Goal: Task Accomplishment & Management: Complete application form

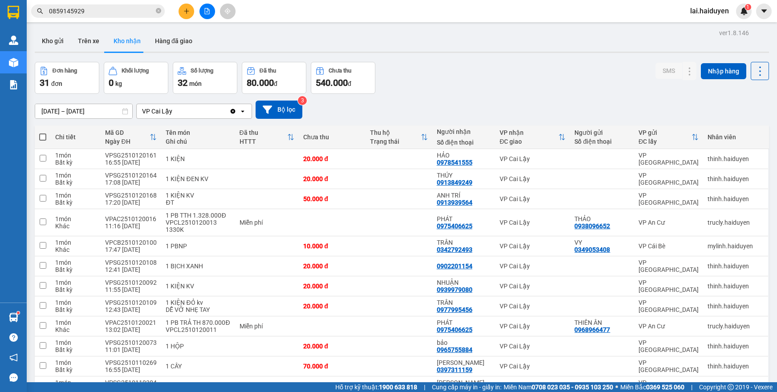
click at [45, 45] on button "Kho gửi" at bounding box center [53, 40] width 36 height 21
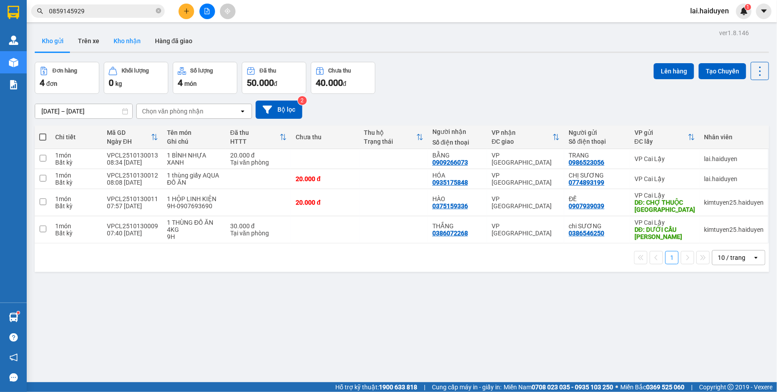
click at [123, 42] on button "Kho nhận" at bounding box center [126, 40] width 41 height 21
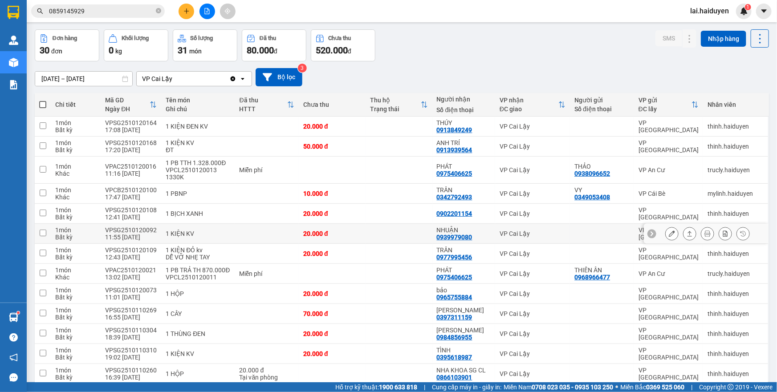
scroll to position [40, 0]
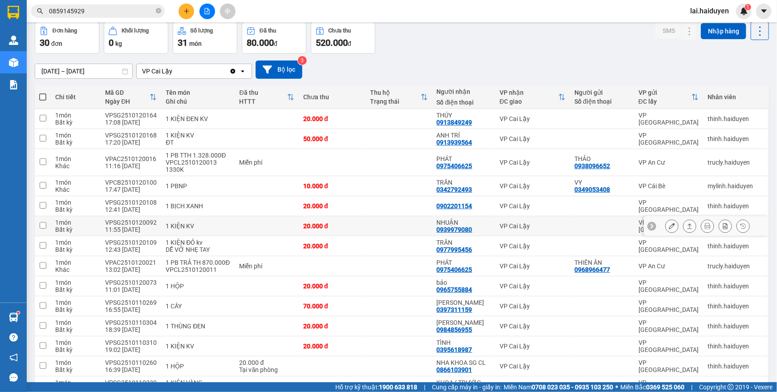
click at [393, 226] on td at bounding box center [398, 226] width 67 height 20
checkbox input "true"
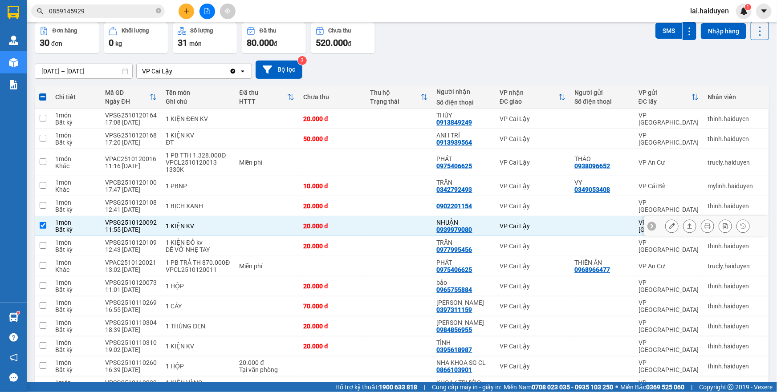
click at [669, 225] on icon at bounding box center [672, 226] width 6 height 6
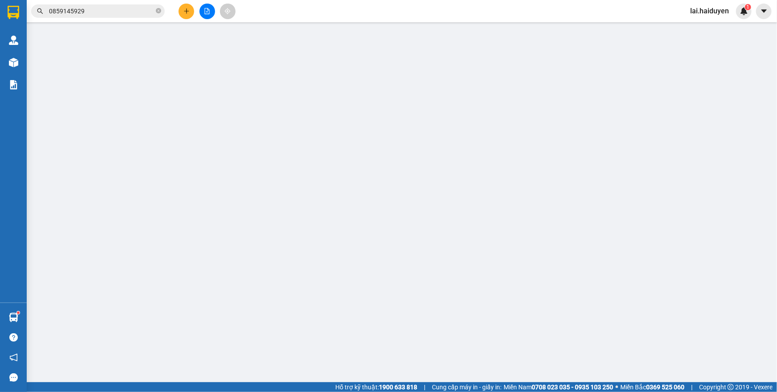
type input "0939979080"
type input "NHUẬN"
type input "0"
type input "20.000"
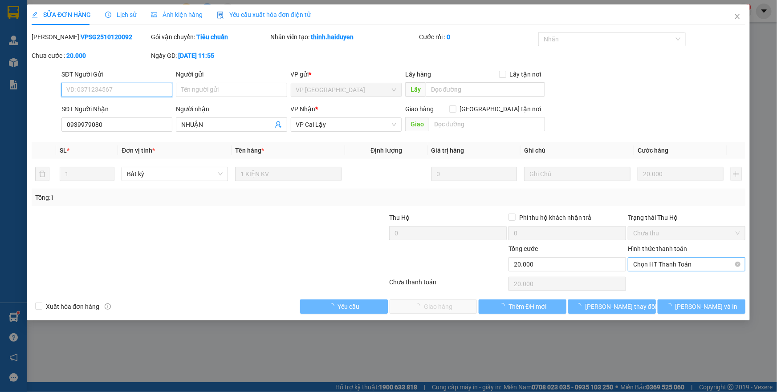
click at [660, 266] on span "Chọn HT Thanh Toán" at bounding box center [686, 264] width 107 height 13
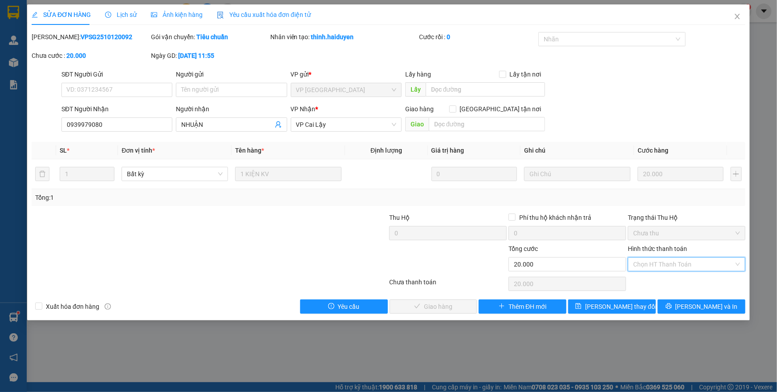
click at [654, 281] on div "Tại văn phòng" at bounding box center [686, 282] width 107 height 10
type input "0"
click at [428, 305] on span "Lưu và Giao hàng" at bounding box center [448, 307] width 85 height 10
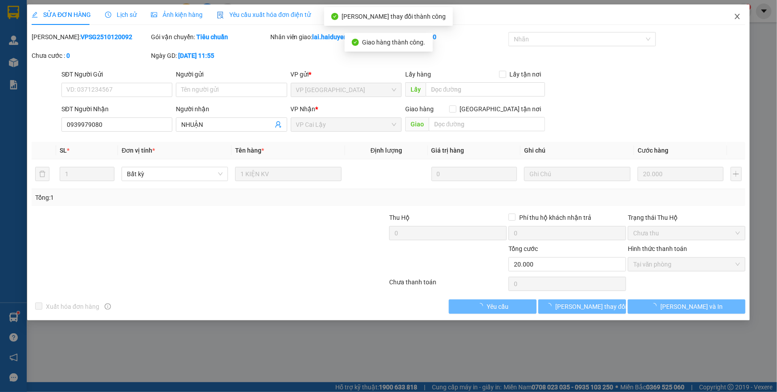
click at [733, 18] on span "Close" at bounding box center [737, 16] width 25 height 25
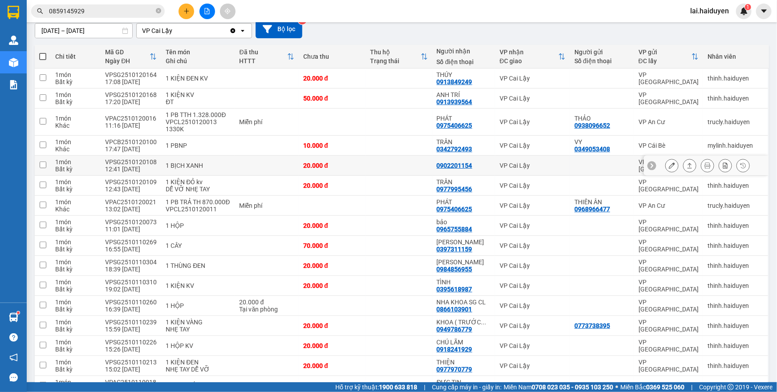
scroll to position [121, 0]
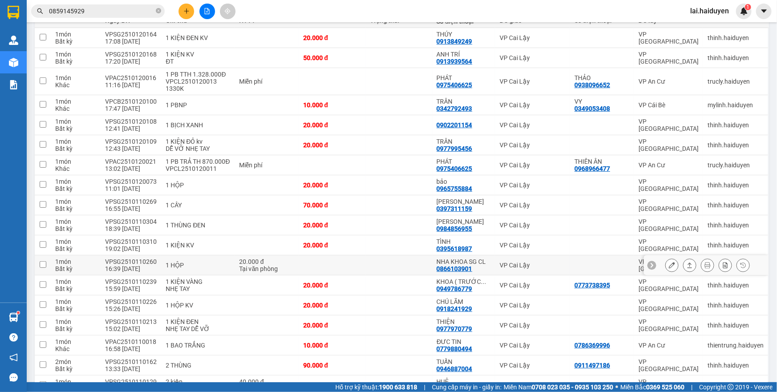
click at [394, 263] on td at bounding box center [398, 266] width 67 height 20
checkbox input "true"
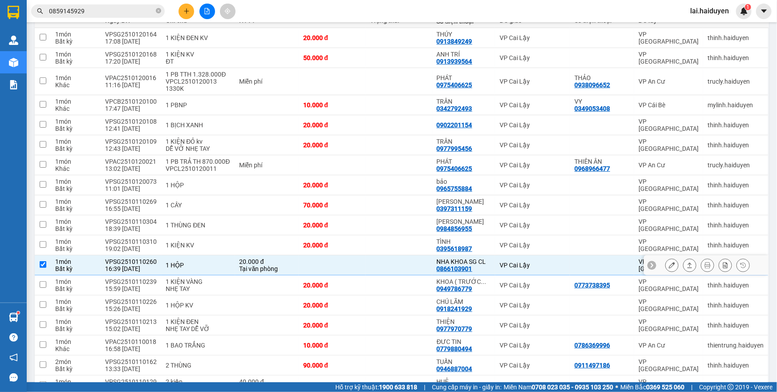
click at [670, 261] on button at bounding box center [672, 266] width 12 height 16
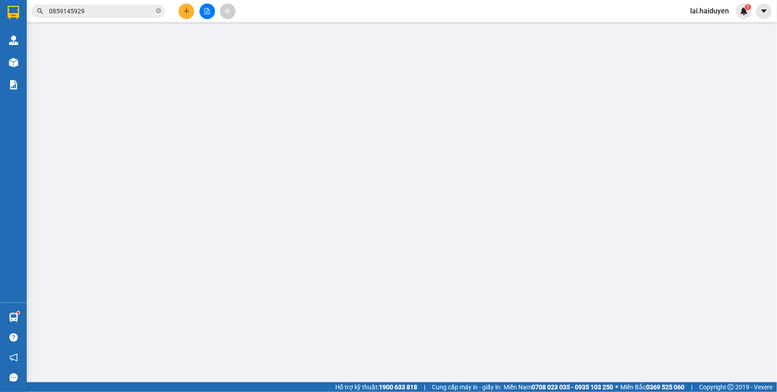
type input "0866103901"
type input "NHA KHOA SG CL"
type input "0"
type input "20.000"
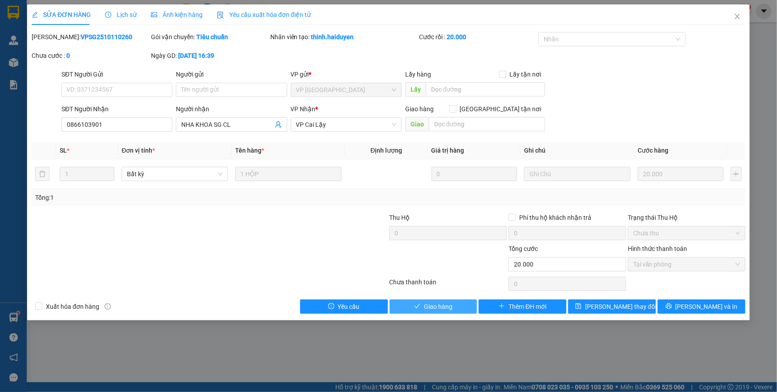
click at [422, 304] on button "Giao hàng" at bounding box center [434, 307] width 88 height 14
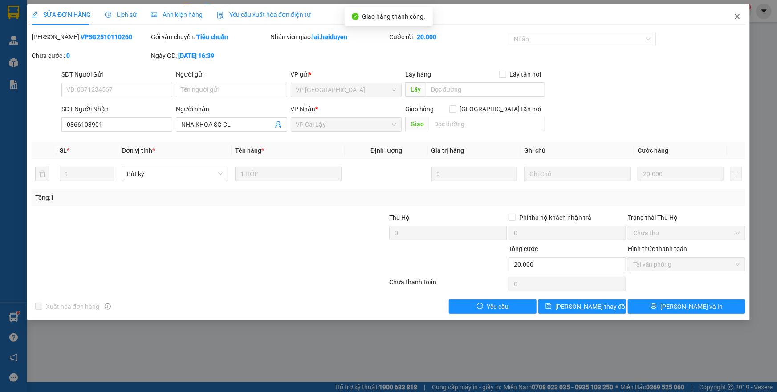
click at [735, 16] on icon "close" at bounding box center [737, 16] width 7 height 7
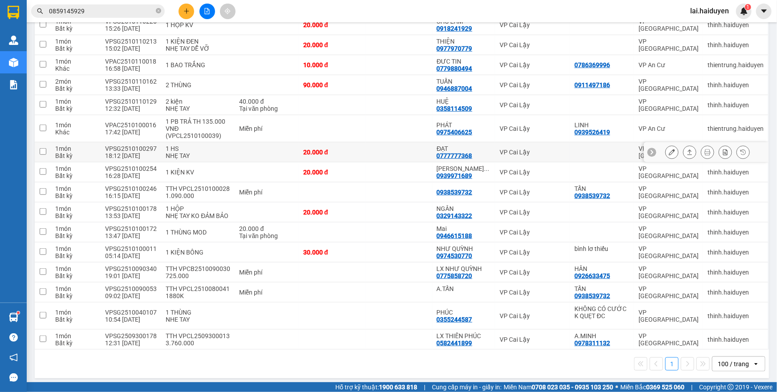
scroll to position [391, 0]
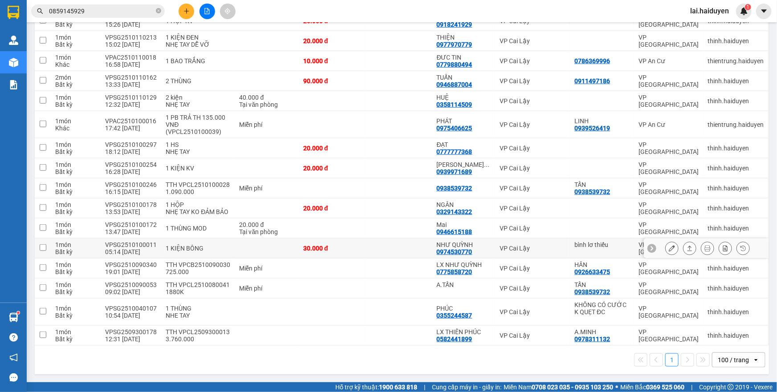
click at [424, 251] on td at bounding box center [398, 249] width 67 height 20
checkbox input "true"
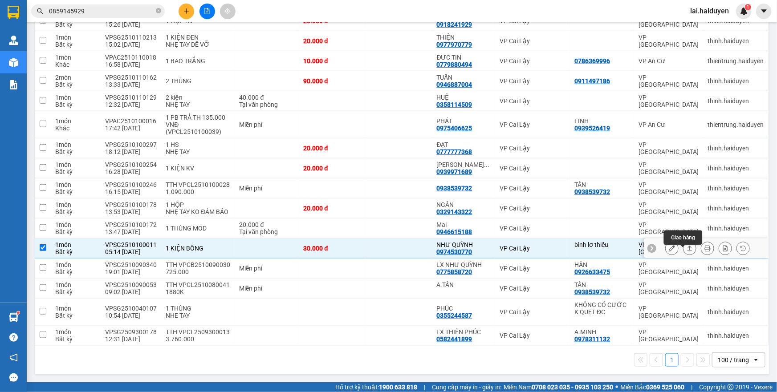
click at [669, 249] on icon at bounding box center [672, 248] width 6 height 6
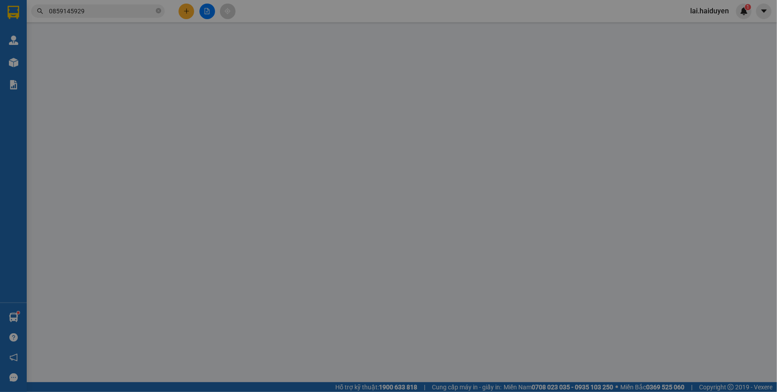
type input "bình lơ thiếu"
type input "0974530770"
type input "NHƯ QUỲNH"
type input "0"
type input "30.000"
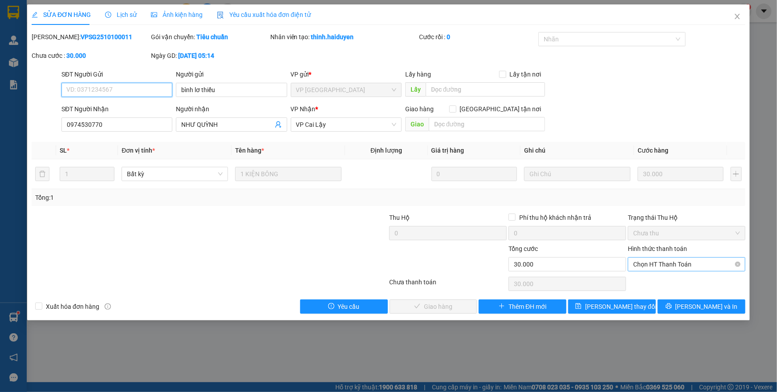
click at [710, 267] on span "Chọn HT Thanh Toán" at bounding box center [686, 264] width 107 height 13
click at [705, 277] on div "Tại văn phòng" at bounding box center [686, 282] width 107 height 10
type input "0"
click at [459, 307] on span "Lưu và Giao hàng" at bounding box center [448, 307] width 85 height 10
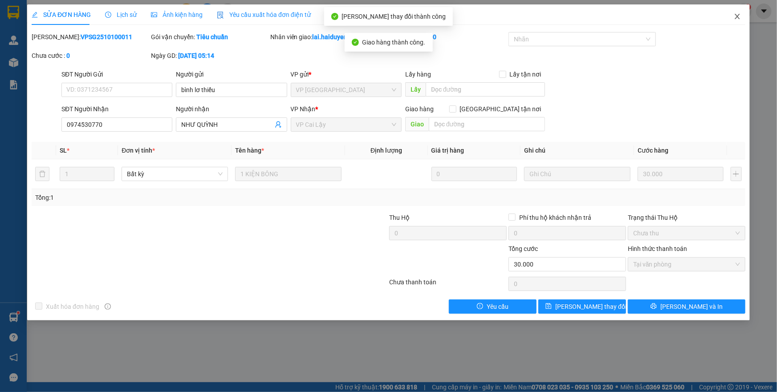
click at [738, 18] on icon "close" at bounding box center [737, 16] width 5 height 5
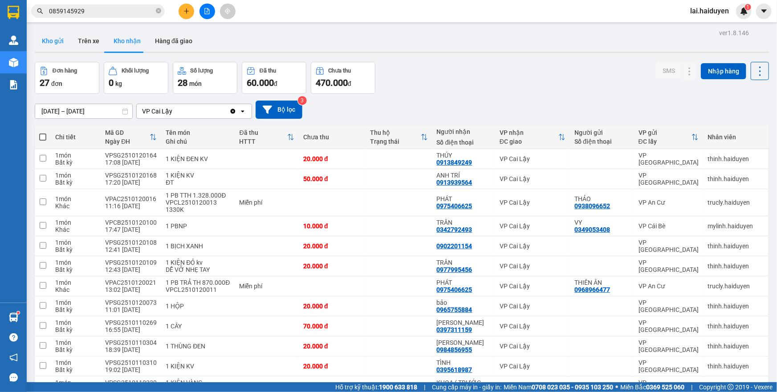
click at [41, 50] on button "Kho gửi" at bounding box center [53, 40] width 36 height 21
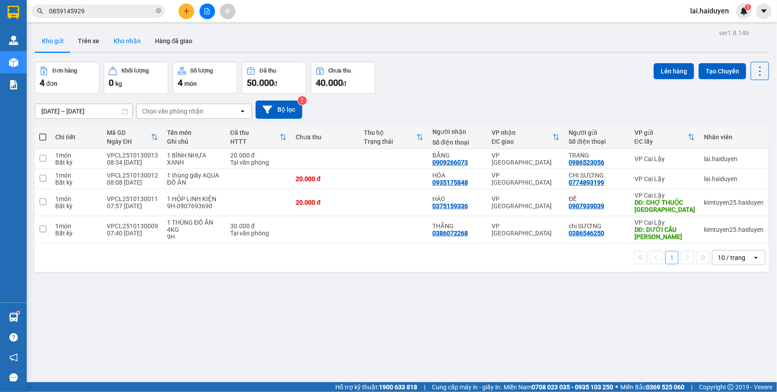
click at [109, 38] on button "Kho nhận" at bounding box center [126, 40] width 41 height 21
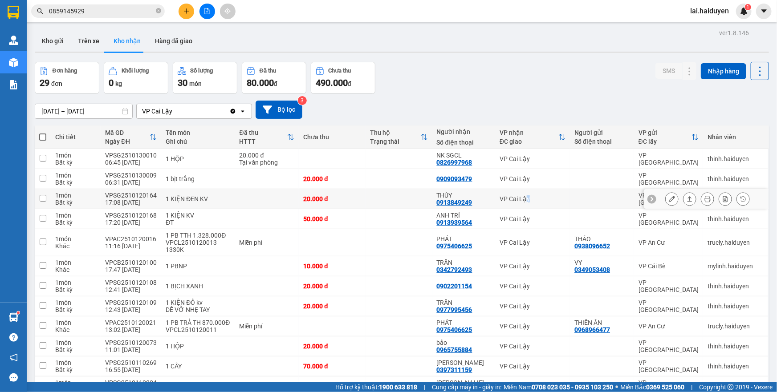
click at [521, 200] on div "VP Cai Lậy" at bounding box center [532, 198] width 66 height 7
checkbox input "true"
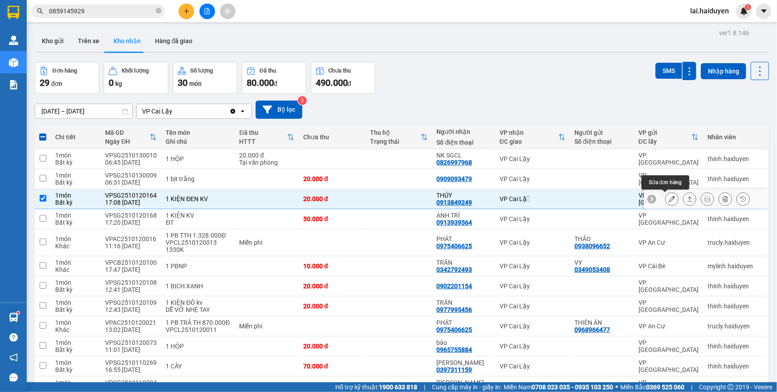
click at [669, 198] on icon at bounding box center [672, 199] width 6 height 6
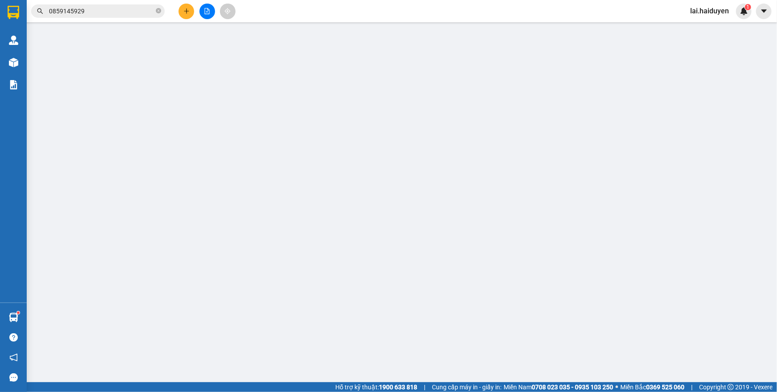
type input "0913849249"
type input "THÚY"
type input "0"
type input "20.000"
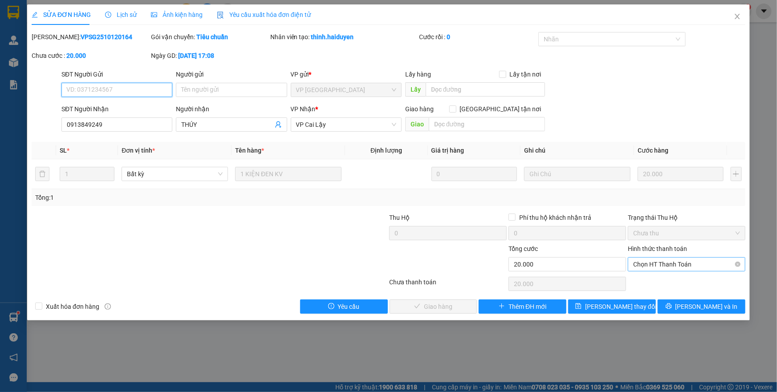
click at [646, 267] on span "Chọn HT Thanh Toán" at bounding box center [686, 264] width 107 height 13
click at [645, 286] on div "Tại văn phòng" at bounding box center [686, 282] width 107 height 10
type input "0"
click at [448, 310] on span "Lưu và Giao hàng" at bounding box center [448, 307] width 85 height 10
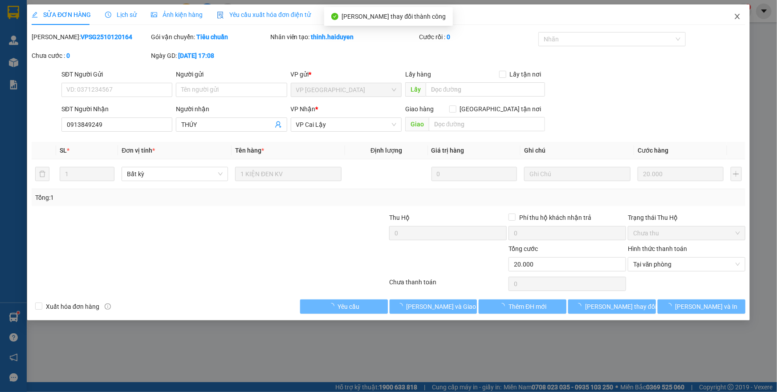
click at [737, 16] on icon "close" at bounding box center [737, 16] width 5 height 5
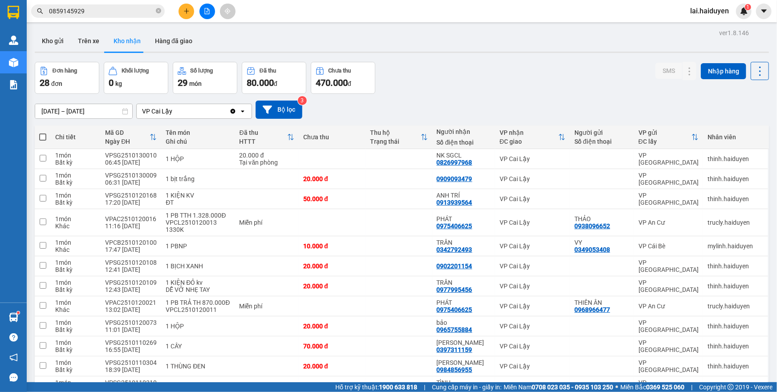
click at [126, 11] on input "0859145929" at bounding box center [101, 11] width 105 height 10
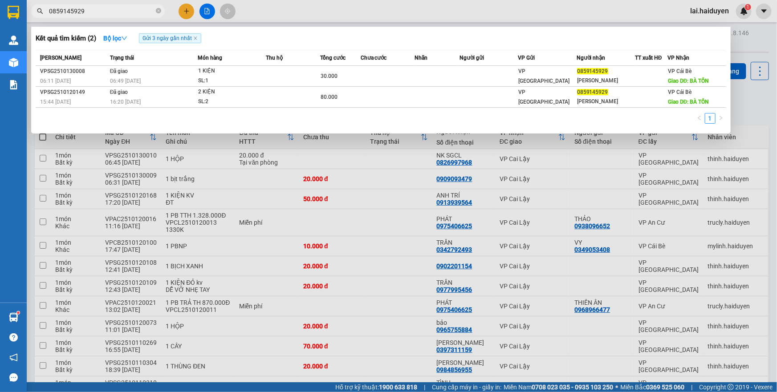
click at [126, 11] on input "0859145929" at bounding box center [101, 11] width 105 height 10
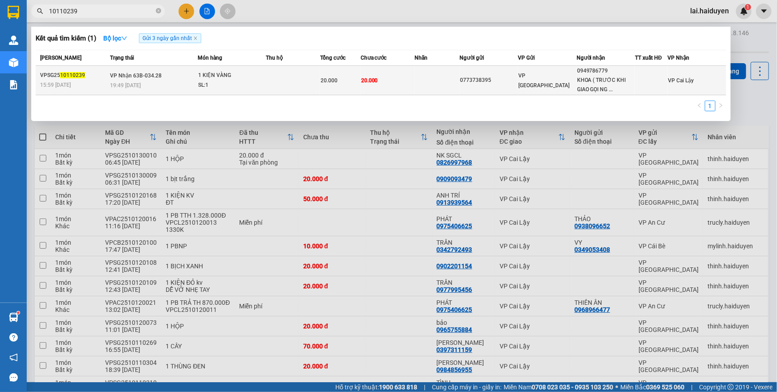
type input "10110239"
click at [415, 80] on td at bounding box center [436, 80] width 45 height 29
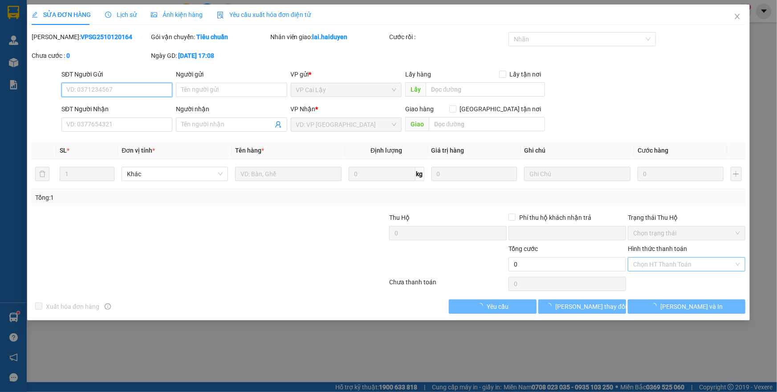
type input "0773738395"
type input "0949786779"
type input "KHOA ( TRƯỚC KHI GIAO GỌI NG GỬI XÁC NHẬN DÙM EM )"
type input "0"
type input "20.000"
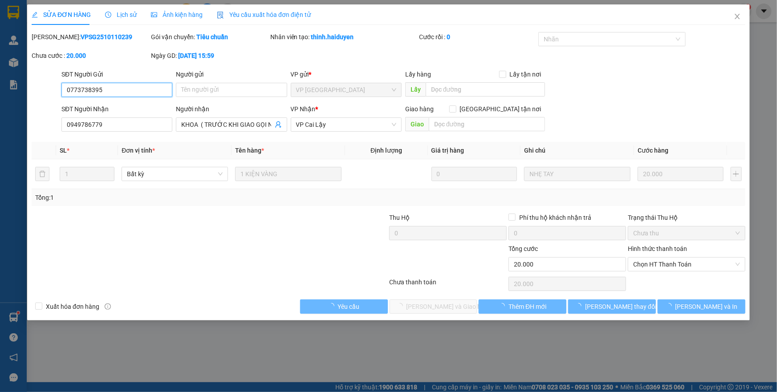
click at [654, 265] on span "Chọn HT Thanh Toán" at bounding box center [686, 264] width 107 height 13
click at [653, 280] on div "Tại văn phòng" at bounding box center [686, 282] width 107 height 10
type input "0"
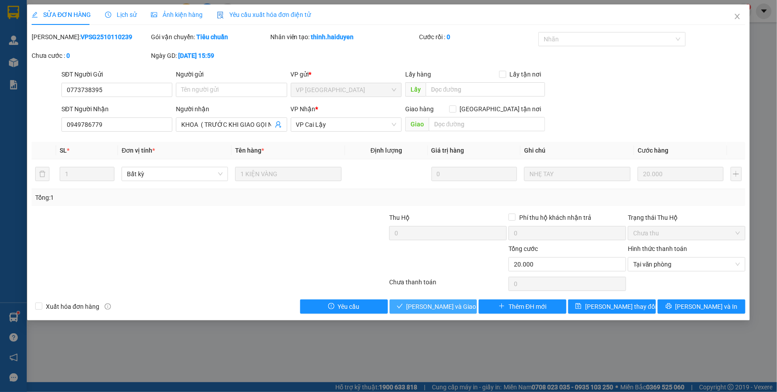
click at [443, 305] on span "Lưu và Giao hàng" at bounding box center [448, 307] width 85 height 10
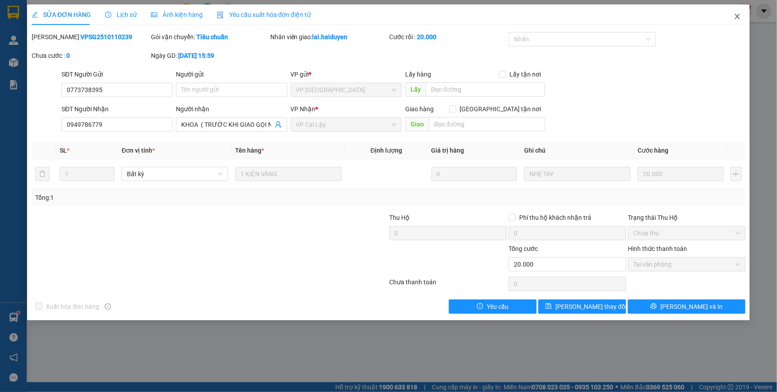
click at [735, 17] on icon "close" at bounding box center [737, 16] width 7 height 7
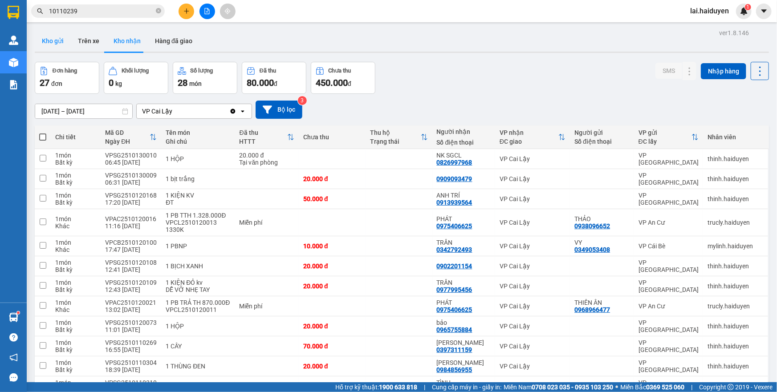
click at [64, 43] on button "Kho gửi" at bounding box center [53, 40] width 36 height 21
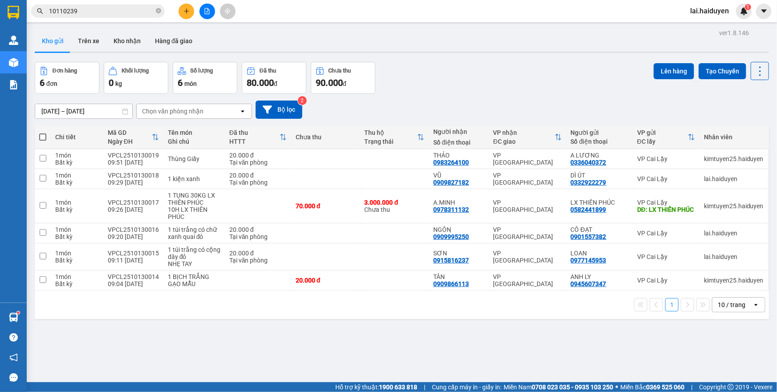
click at [184, 9] on icon "plus" at bounding box center [186, 11] width 6 height 6
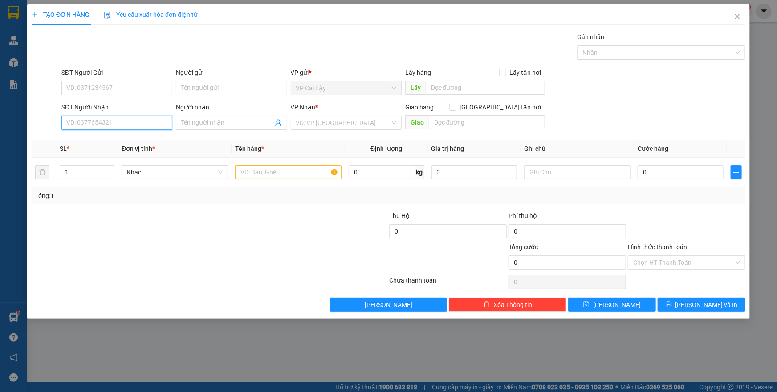
click at [104, 122] on input "SĐT Người Nhận" at bounding box center [116, 123] width 111 height 14
type input "0839320288"
click at [105, 122] on input "0839320288" at bounding box center [116, 123] width 111 height 14
click at [82, 128] on input "0839320288" at bounding box center [116, 123] width 111 height 14
click at [89, 124] on input "0839320288" at bounding box center [116, 123] width 111 height 14
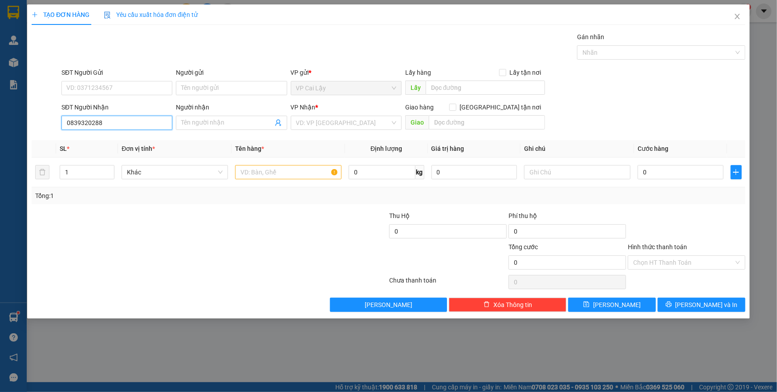
click at [89, 124] on input "0839320288" at bounding box center [116, 123] width 111 height 14
click at [124, 85] on input "SĐT Người Gửi" at bounding box center [116, 88] width 111 height 14
click at [128, 106] on div "0898816955 - THẢO" at bounding box center [117, 106] width 100 height 10
type input "0898816955"
type input "THẢO"
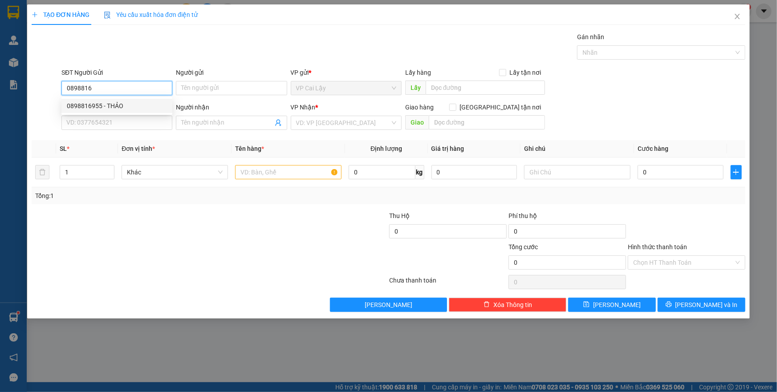
type input "0344768721"
type input "NƯƠNG"
type input "HUỲNH VĂN SÂM"
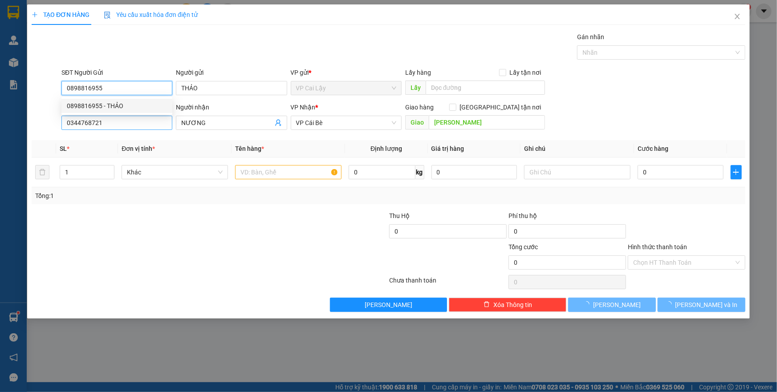
type input "20.000"
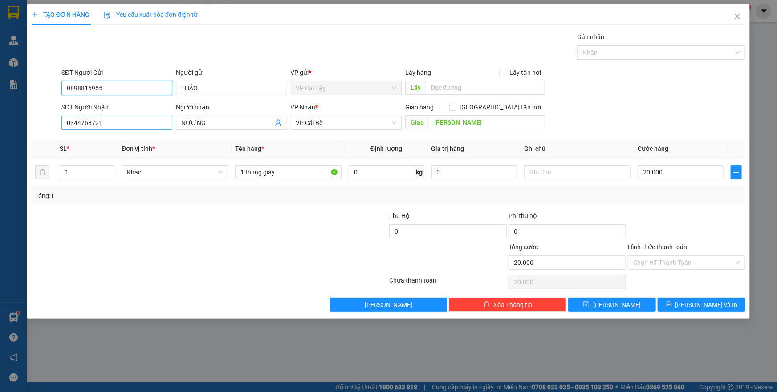
type input "0898816955"
click at [122, 120] on input "0344768721" at bounding box center [116, 123] width 111 height 14
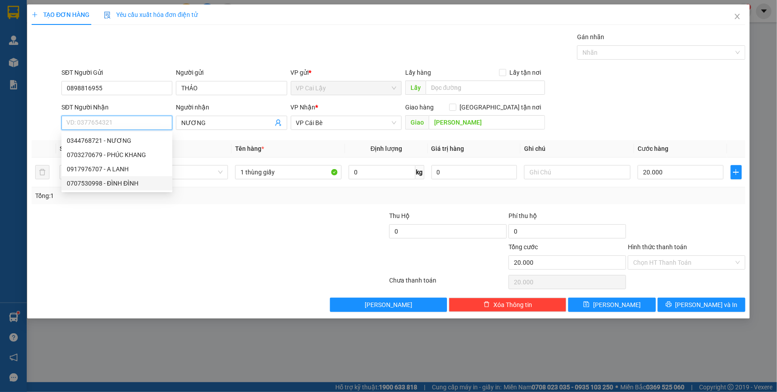
click at [136, 185] on div "0707530998 - ĐÌNH ĐÌNH" at bounding box center [117, 184] width 100 height 10
type input "0707530998"
type input "ĐÌNH ĐÌNH"
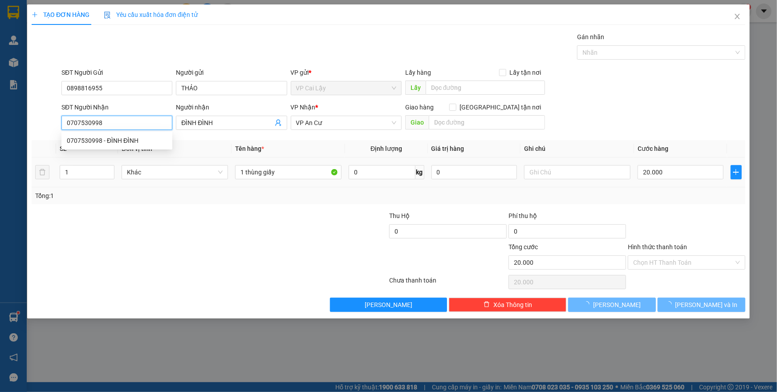
type input "60.000"
type input "0707530998"
click at [227, 217] on div at bounding box center [150, 226] width 239 height 31
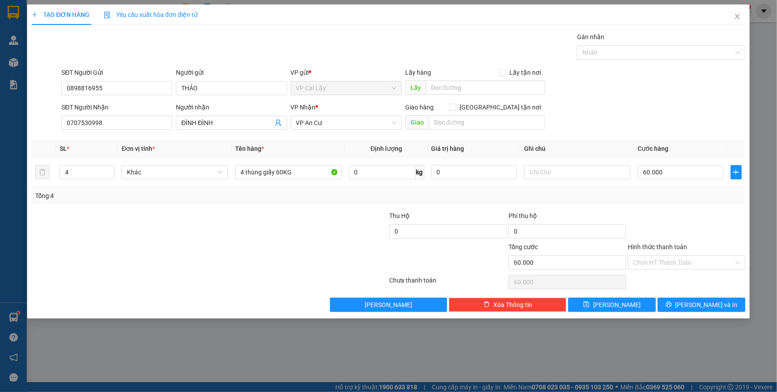
click at [152, 205] on div "Transit Pickup Surcharge Ids Transit Deliver Surcharge Ids Transit Deliver Surc…" at bounding box center [389, 172] width 714 height 280
click at [248, 124] on input "ĐÌNH ĐÌNH" at bounding box center [226, 123] width 91 height 10
paste input "0839320288"
click at [261, 122] on input "ĐÌNH ĐÌNH 0839320288" at bounding box center [226, 123] width 91 height 10
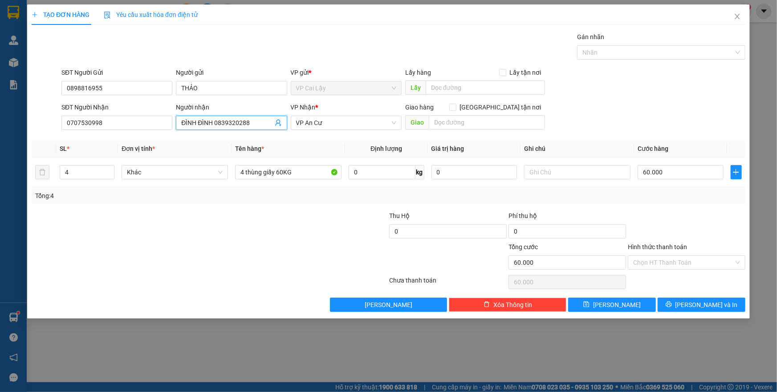
click at [236, 192] on div "Tổng: 4" at bounding box center [167, 196] width 265 height 10
click at [247, 123] on input "ĐÌNH ĐÌNH 0839320288" at bounding box center [226, 123] width 91 height 10
type input "ĐÌNH ĐÌNH"
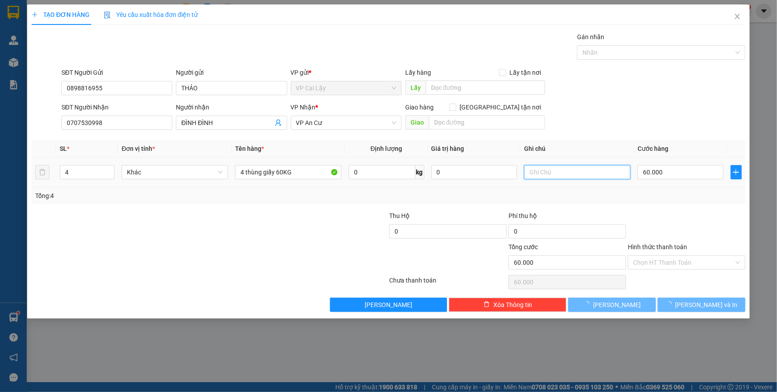
click at [551, 174] on input "text" at bounding box center [577, 172] width 106 height 14
paste input "0839320288"
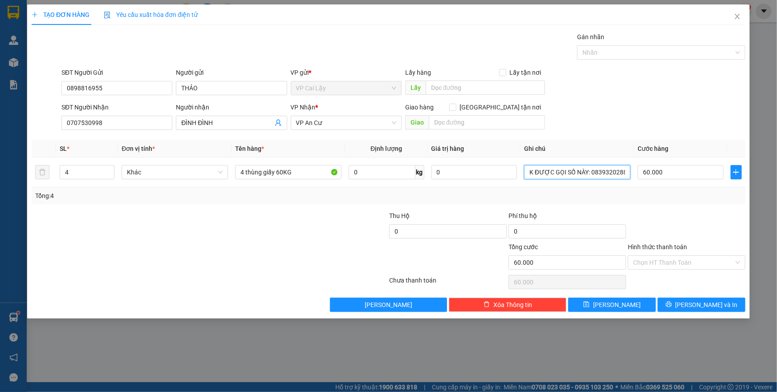
type input "K ĐƯỢC GỌI SỐ NÀY: 0839320288"
click at [253, 218] on div at bounding box center [150, 226] width 239 height 31
click at [109, 175] on icon "down" at bounding box center [109, 175] width 3 height 3
type input "3"
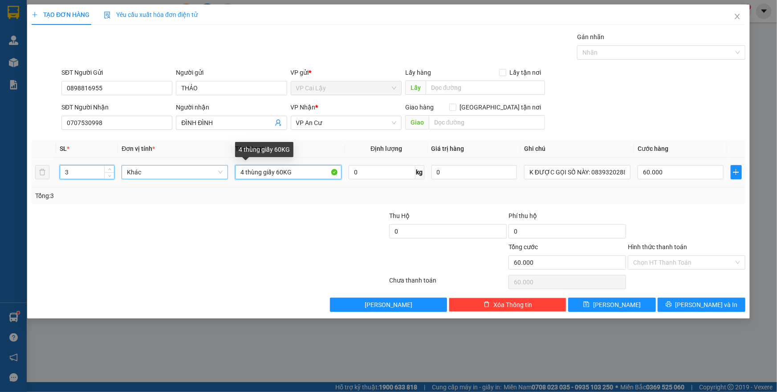
drag, startPoint x: 302, startPoint y: 169, endPoint x: 210, endPoint y: 174, distance: 92.3
click at [210, 174] on tr "3 Khác 4 thùng giấy 60KG 0 kg 0 K ĐƯỢC GỌI SỐ NÀY: 0839320288 60.000" at bounding box center [389, 173] width 714 height 30
type input "0"
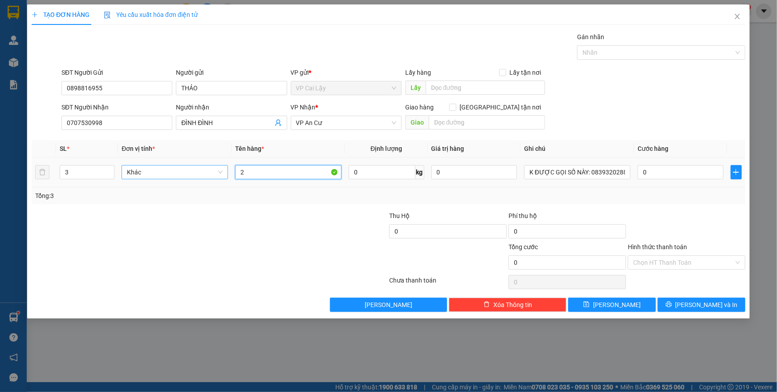
type input "2"
type input "3 THUNG GIAY"
click at [683, 175] on input "0" at bounding box center [680, 172] width 86 height 14
type input "0"
type input "3"
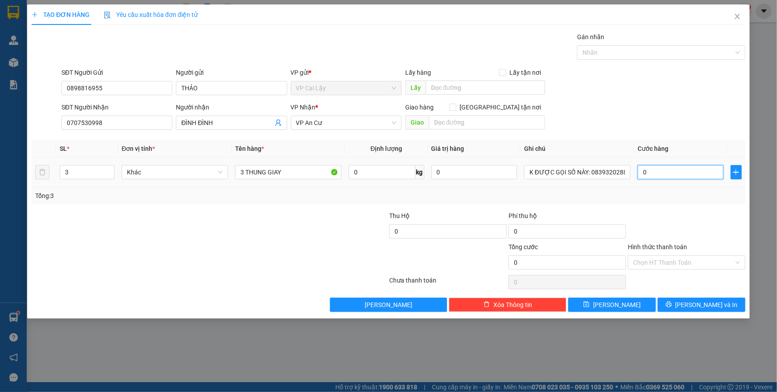
type input "3"
type input "030"
type input "30"
type input "030"
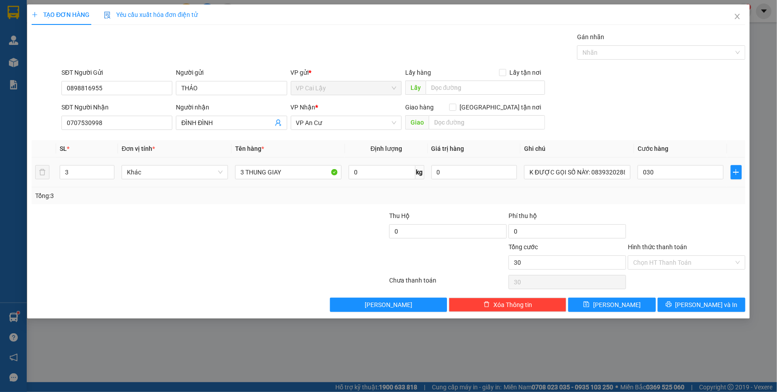
type input "30.000"
click at [698, 224] on div at bounding box center [686, 226] width 119 height 31
click at [694, 304] on span "Lưu và In" at bounding box center [706, 305] width 62 height 10
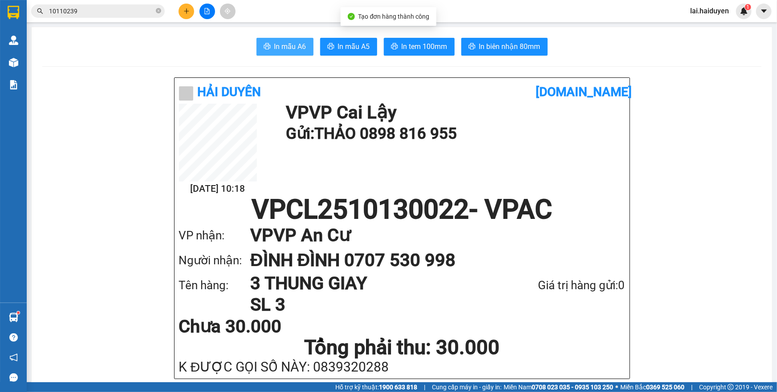
click at [274, 47] on span "In mẫu A6" at bounding box center [290, 46] width 32 height 11
click at [289, 50] on span "In mẫu A6" at bounding box center [290, 46] width 32 height 11
click at [274, 43] on span "In mẫu A6" at bounding box center [290, 46] width 32 height 11
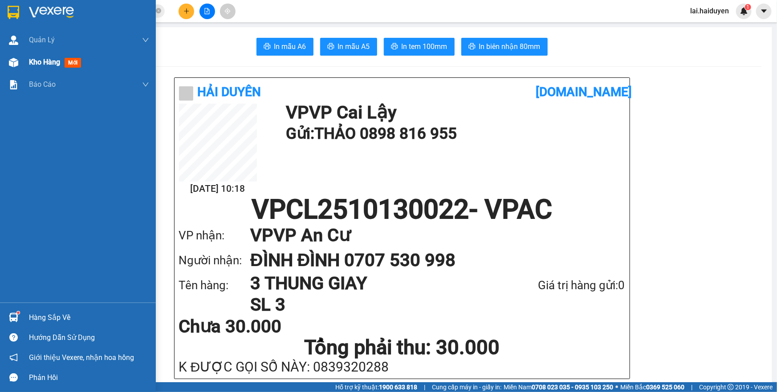
click at [28, 61] on div "Kho hàng mới" at bounding box center [78, 62] width 156 height 22
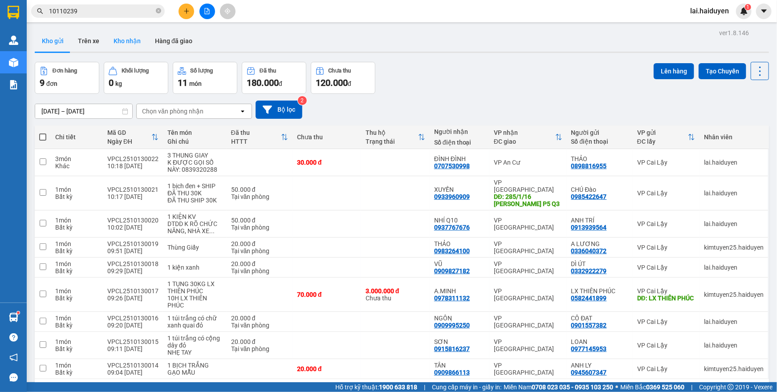
click at [125, 39] on button "Kho nhận" at bounding box center [126, 40] width 41 height 21
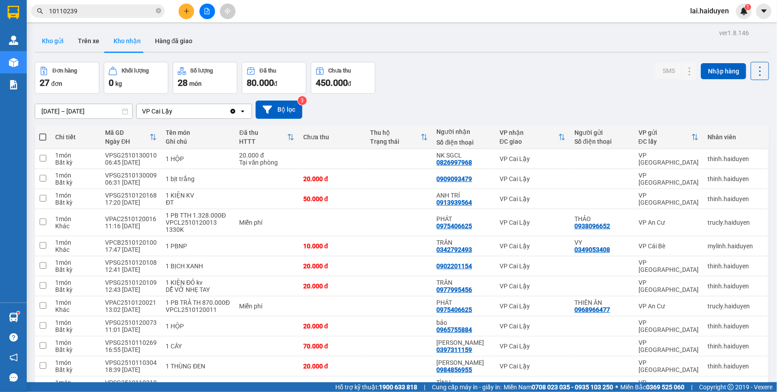
click at [51, 46] on button "Kho gửi" at bounding box center [53, 40] width 36 height 21
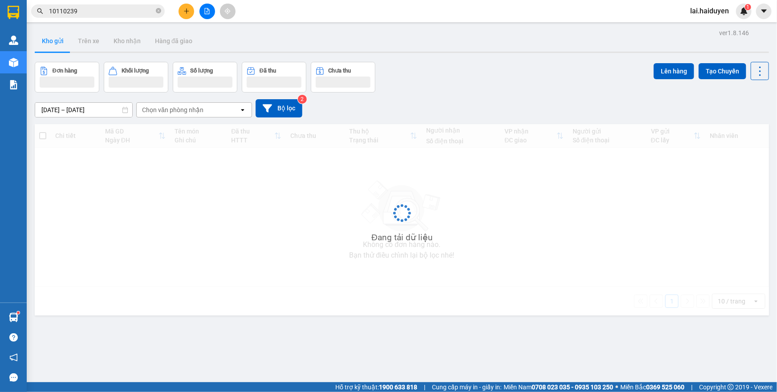
click at [51, 46] on button "Kho gửi" at bounding box center [53, 40] width 36 height 21
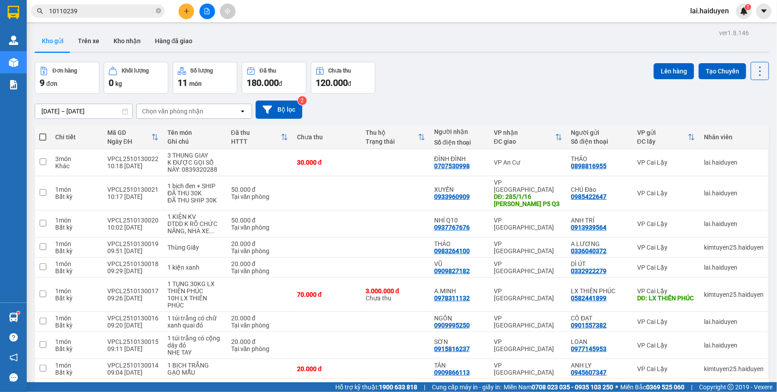
click at [103, 13] on input "10110239" at bounding box center [101, 11] width 105 height 10
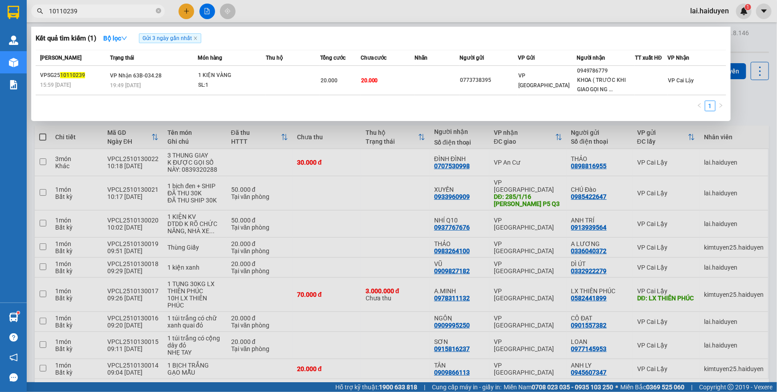
click at [103, 13] on input "10110239" at bounding box center [101, 11] width 105 height 10
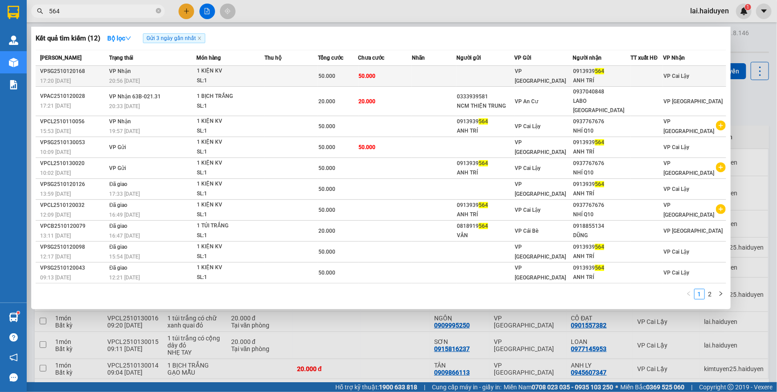
type input "564"
click at [400, 78] on td "50.000" at bounding box center [384, 76] width 53 height 21
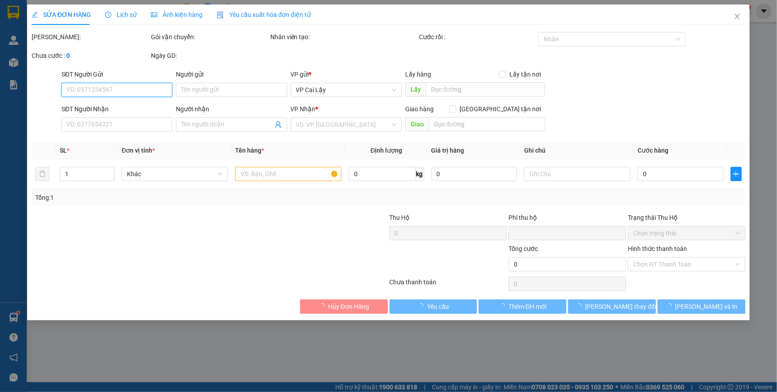
type input "0913939564"
type input "ANH TRÍ"
type input "0"
type input "50.000"
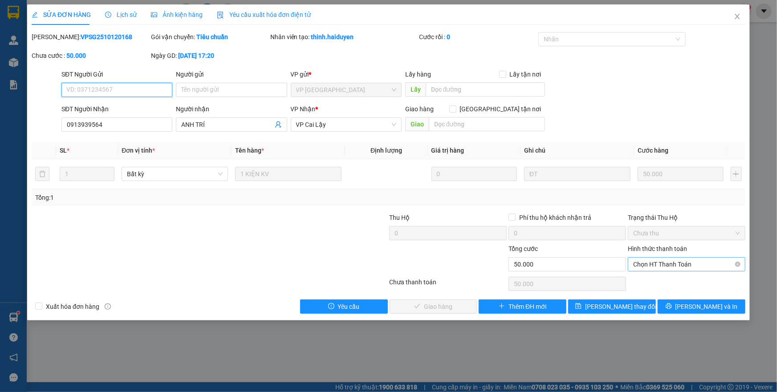
click at [658, 263] on span "Chọn HT Thanh Toán" at bounding box center [686, 264] width 107 height 13
click at [658, 282] on div "Tại văn phòng" at bounding box center [686, 282] width 107 height 10
type input "0"
click at [443, 305] on span "Lưu và Giao hàng" at bounding box center [448, 307] width 85 height 10
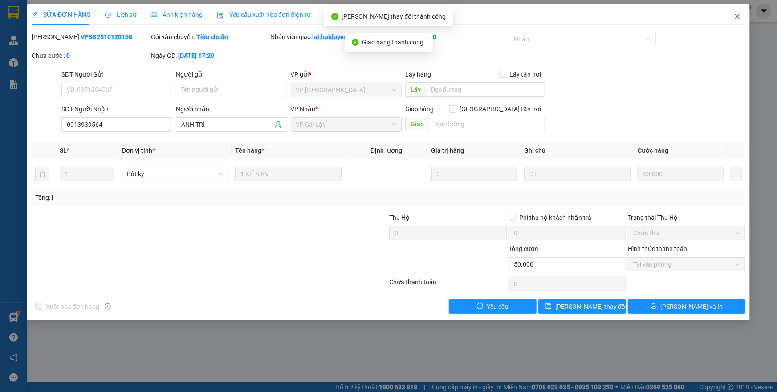
click at [737, 17] on icon "close" at bounding box center [737, 16] width 5 height 5
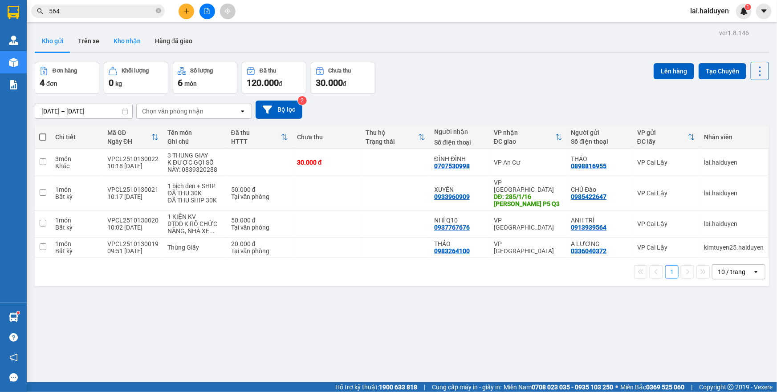
click at [130, 45] on button "Kho nhận" at bounding box center [126, 40] width 41 height 21
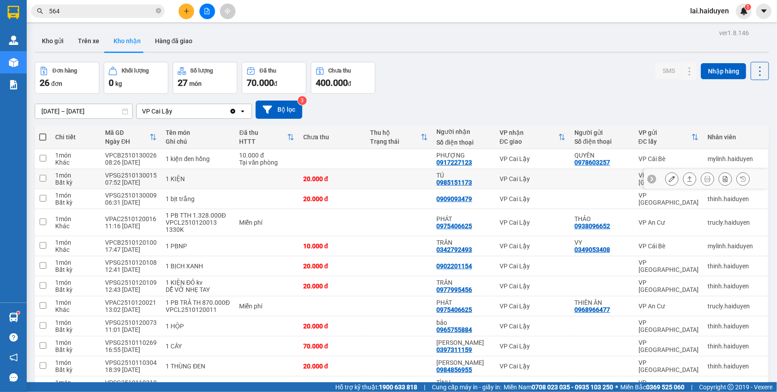
click at [381, 178] on td at bounding box center [398, 179] width 67 height 20
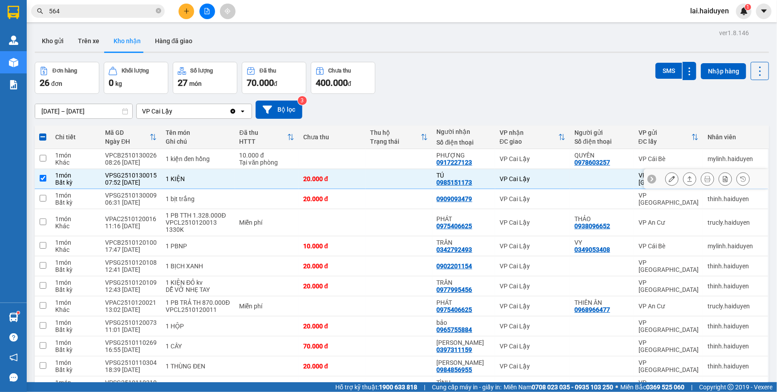
click at [136, 175] on div "VPSG2510130015" at bounding box center [131, 175] width 52 height 7
copy div "VPSG2510130015"
click at [277, 177] on td at bounding box center [267, 179] width 64 height 20
checkbox input "false"
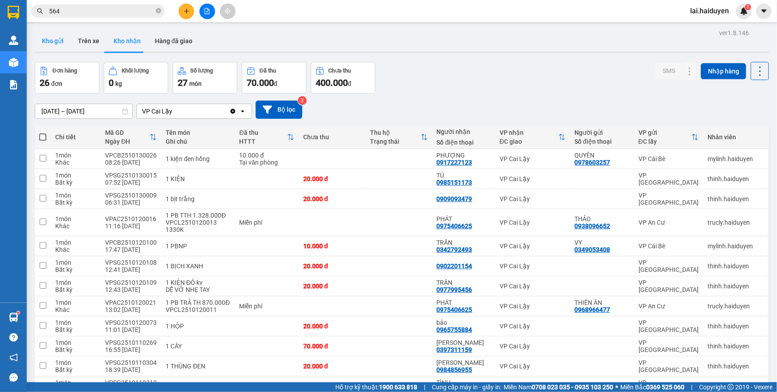
click at [53, 39] on button "Kho gửi" at bounding box center [53, 40] width 36 height 21
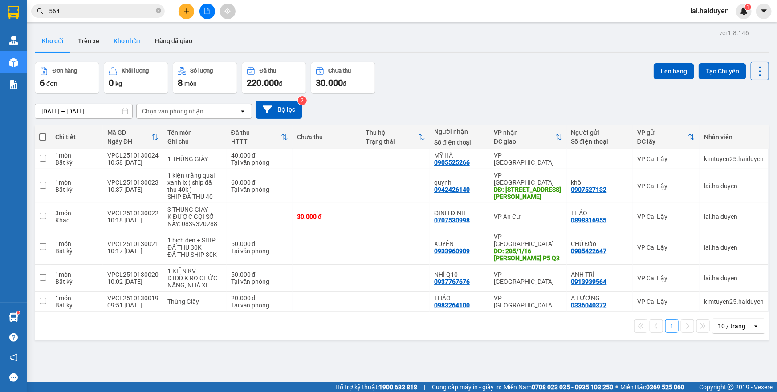
click at [110, 40] on button "Kho nhận" at bounding box center [126, 40] width 41 height 21
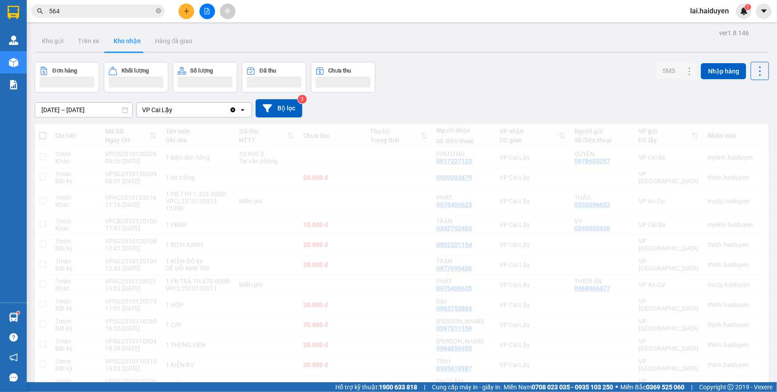
click at [45, 47] on button "Kho gửi" at bounding box center [53, 40] width 36 height 21
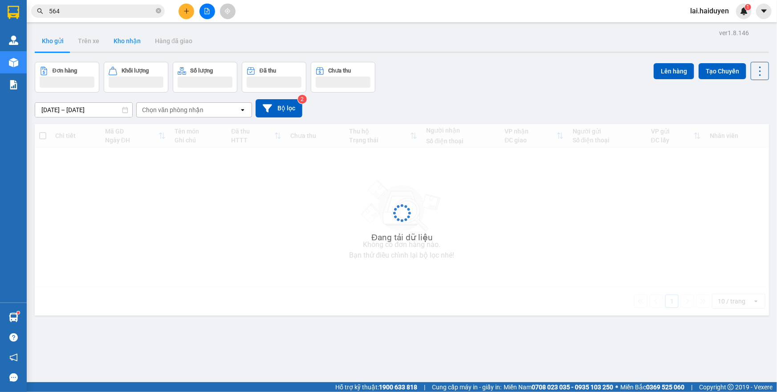
click at [45, 47] on button "Kho gửi" at bounding box center [53, 40] width 36 height 21
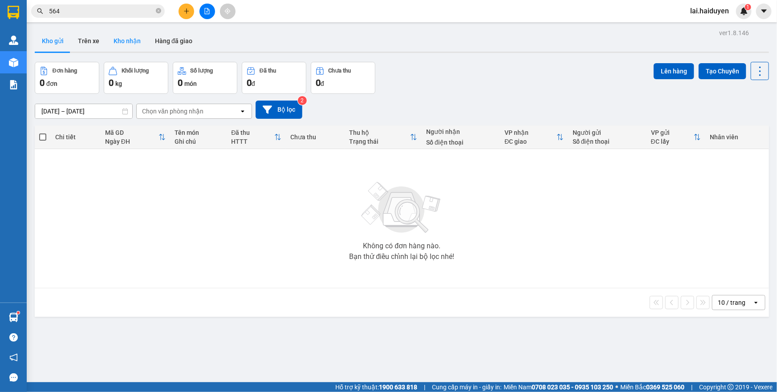
click at [126, 49] on button "Kho nhận" at bounding box center [126, 40] width 41 height 21
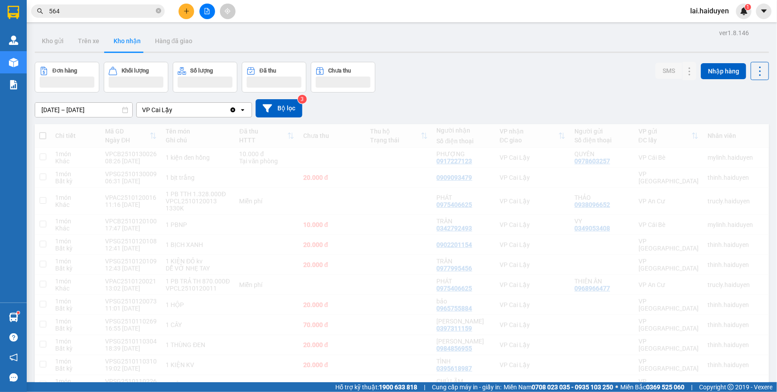
click at [52, 46] on button "Kho gửi" at bounding box center [53, 40] width 36 height 21
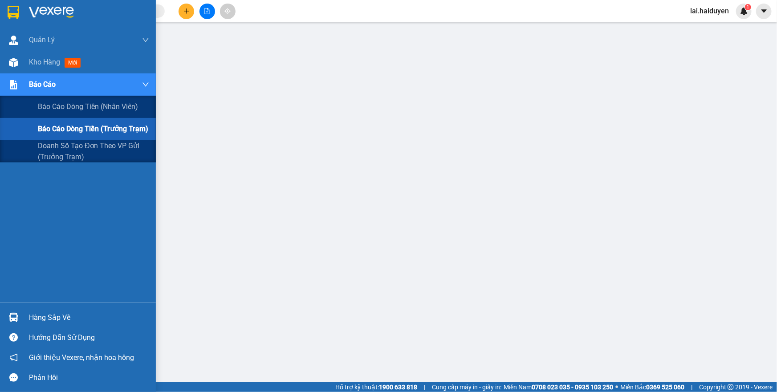
click at [73, 126] on span "Báo cáo dòng tiền (trưởng trạm)" at bounding box center [93, 128] width 110 height 11
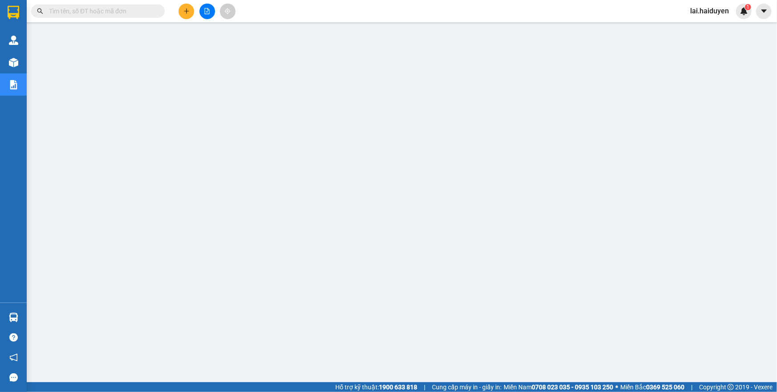
click at [113, 12] on input "text" at bounding box center [101, 11] width 105 height 10
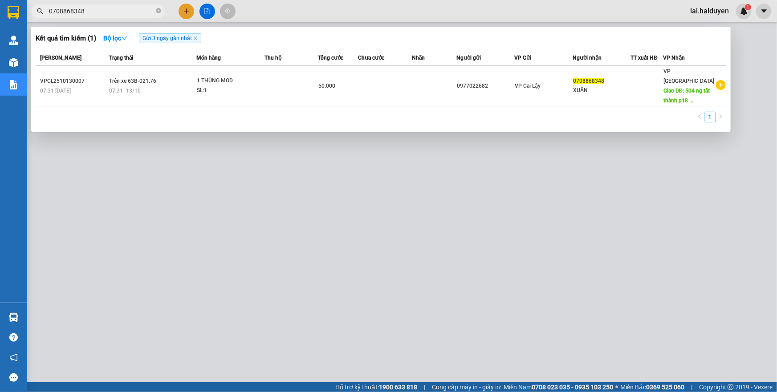
type input "0708868348"
click at [214, 292] on div at bounding box center [388, 196] width 777 height 392
click at [78, 16] on span "0708868348" at bounding box center [98, 10] width 134 height 13
click at [80, 13] on input "0708868348" at bounding box center [101, 11] width 105 height 10
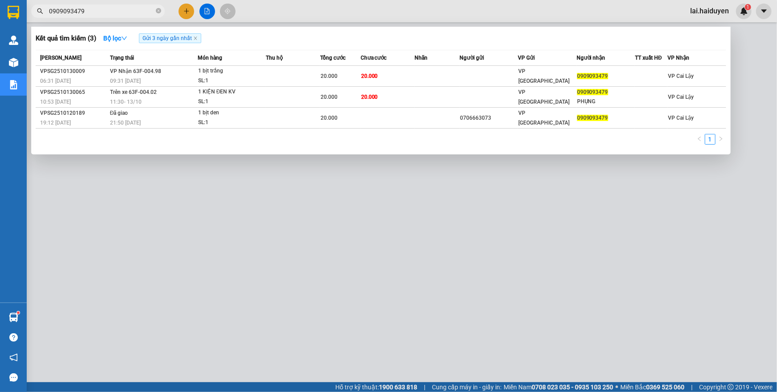
type input "0909093479"
click at [363, 327] on div at bounding box center [388, 196] width 777 height 392
